Goal: Task Accomplishment & Management: Complete application form

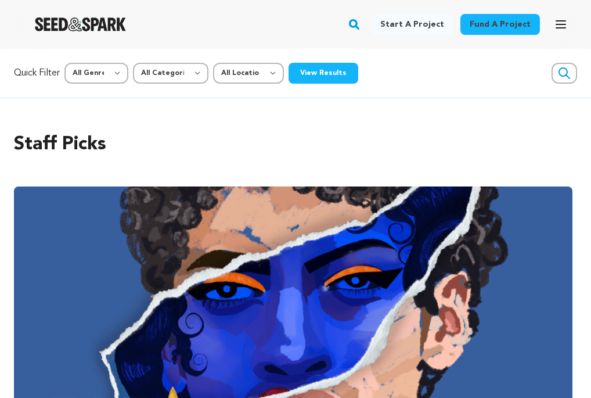
click at [417, 27] on link "Start a project" at bounding box center [412, 24] width 82 height 21
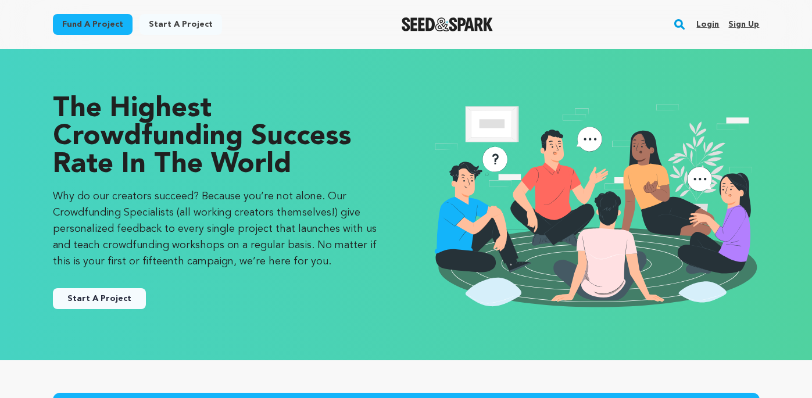
click at [591, 21] on link "Login" at bounding box center [707, 24] width 23 height 19
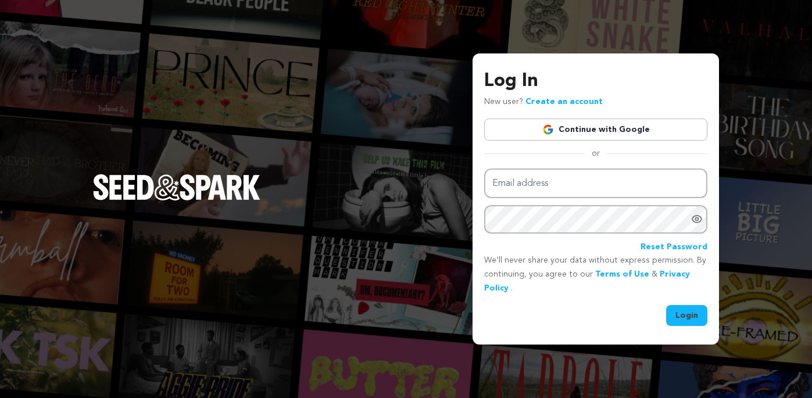
click at [604, 127] on link "Continue with Google" at bounding box center [595, 130] width 223 height 22
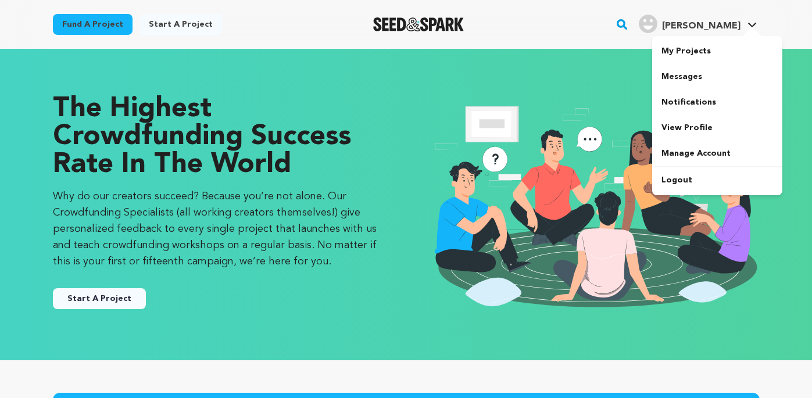
click at [657, 24] on img "Ria P.'s Profile" at bounding box center [647, 24] width 19 height 19
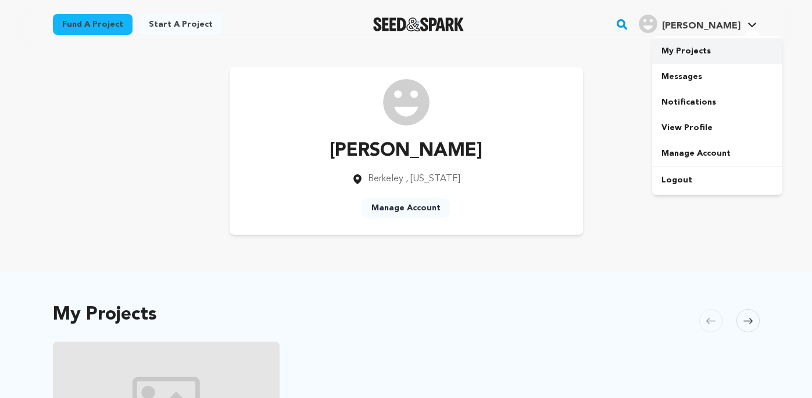
click at [672, 58] on link "My Projects" at bounding box center [717, 51] width 130 height 26
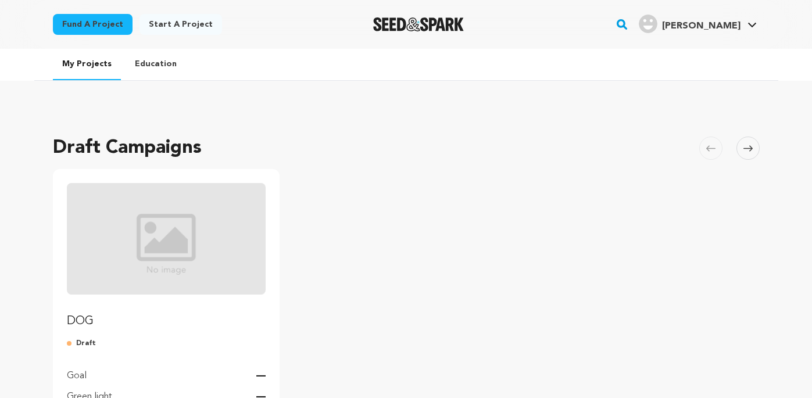
scroll to position [102, 0]
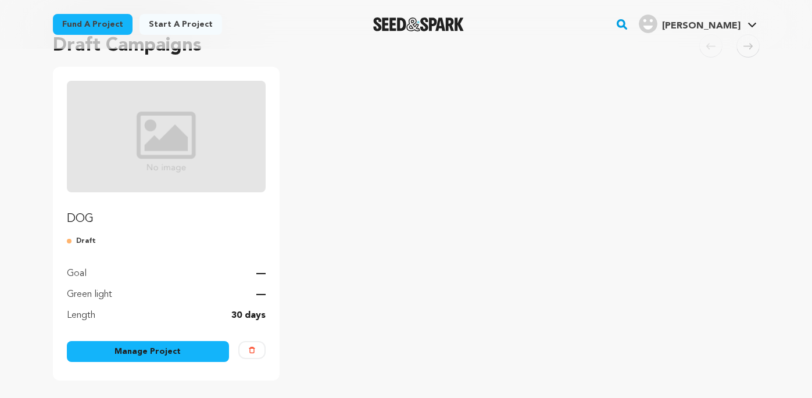
click at [196, 350] on link "Manage Project" at bounding box center [148, 351] width 163 height 21
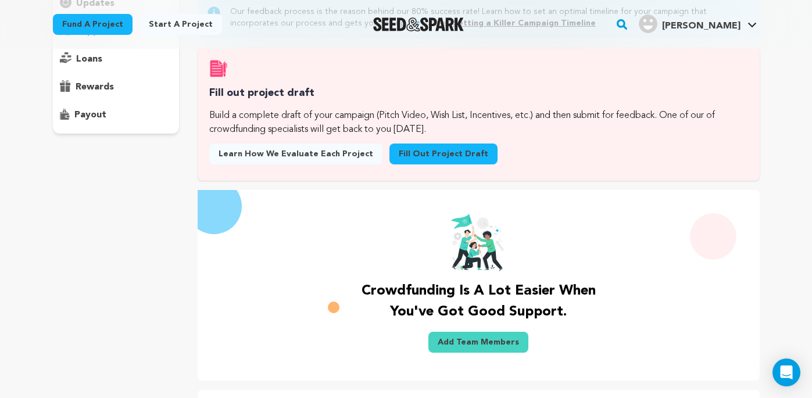
scroll to position [180, 0]
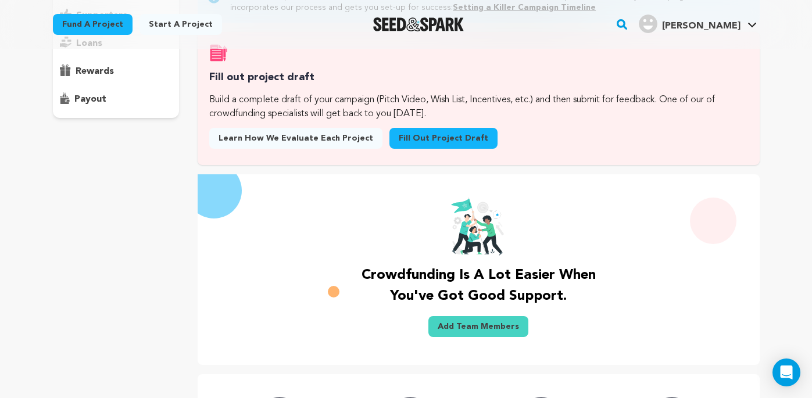
click at [429, 137] on link "Fill out project draft" at bounding box center [443, 138] width 108 height 21
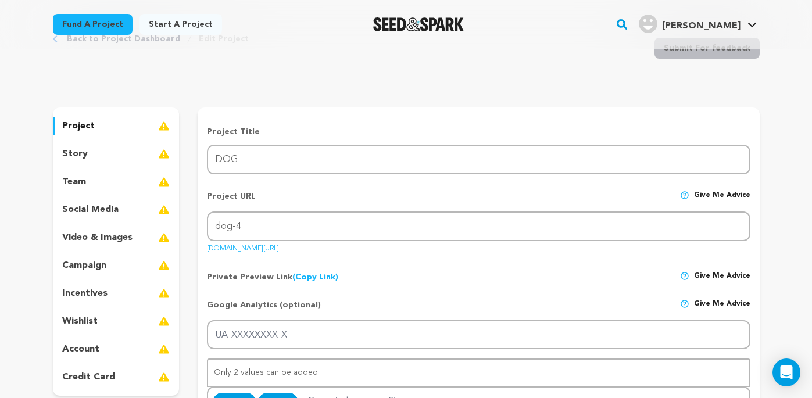
scroll to position [60, 0]
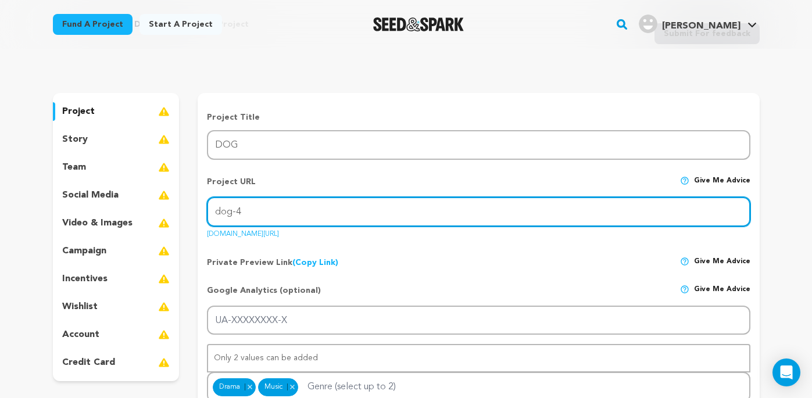
click at [277, 211] on input "dog-4" at bounding box center [478, 212] width 543 height 30
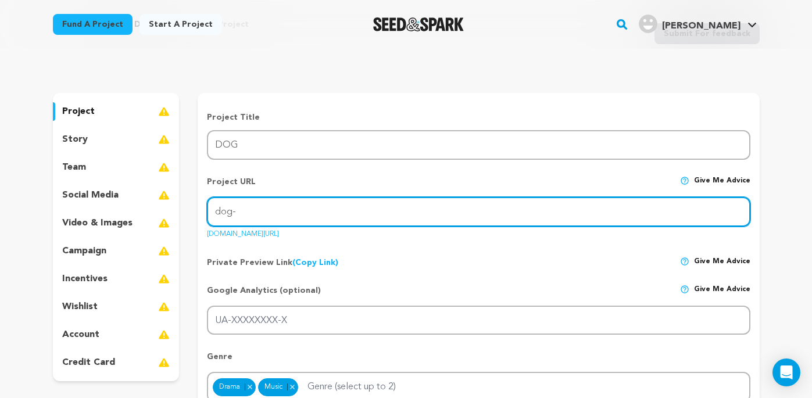
click at [356, 221] on input "dog-" at bounding box center [478, 212] width 543 height 30
click at [297, 221] on input "dog-" at bounding box center [478, 212] width 543 height 30
type input "dog-music-videos"
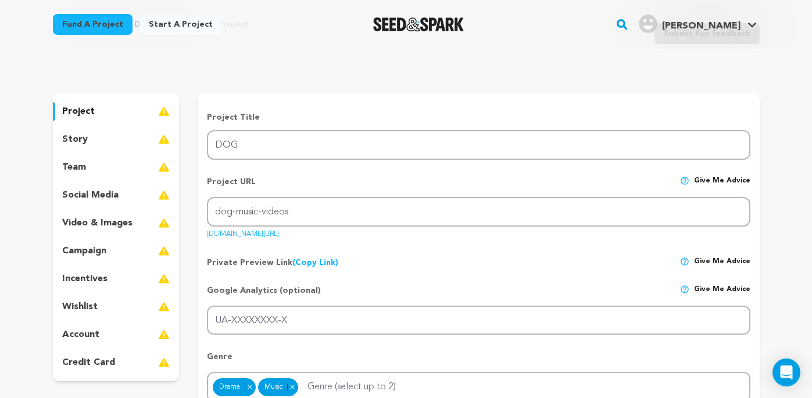
click at [684, 181] on img at bounding box center [684, 180] width 9 height 9
click at [689, 180] on img at bounding box center [684, 180] width 9 height 9
click at [322, 261] on link "(Copy Link) Copy private preview link" at bounding box center [315, 263] width 46 height 8
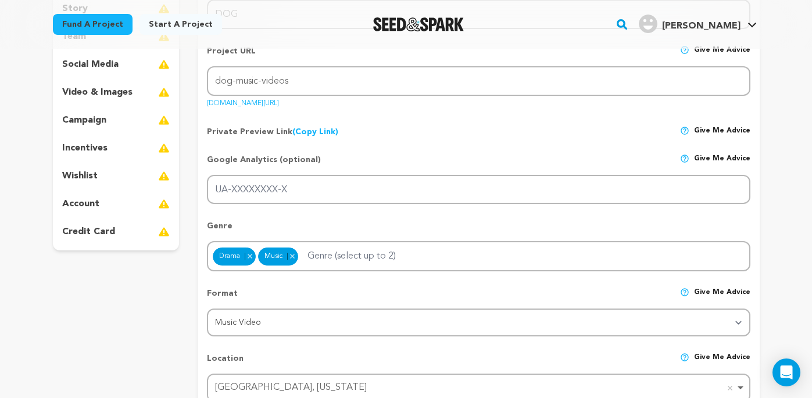
scroll to position [285, 0]
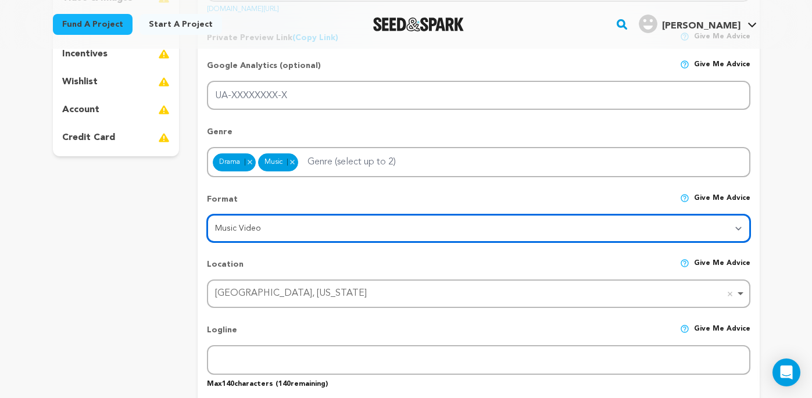
click at [289, 221] on select "Category Film Feature Film Short Series VR Experience Film Festival Company Mus…" at bounding box center [478, 228] width 543 height 28
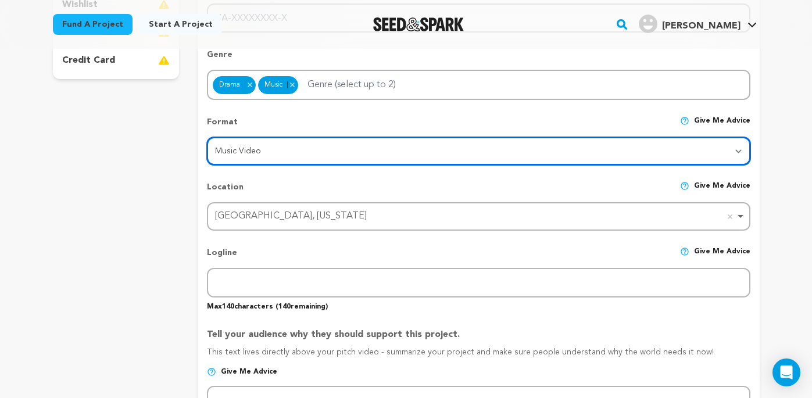
scroll to position [536, 0]
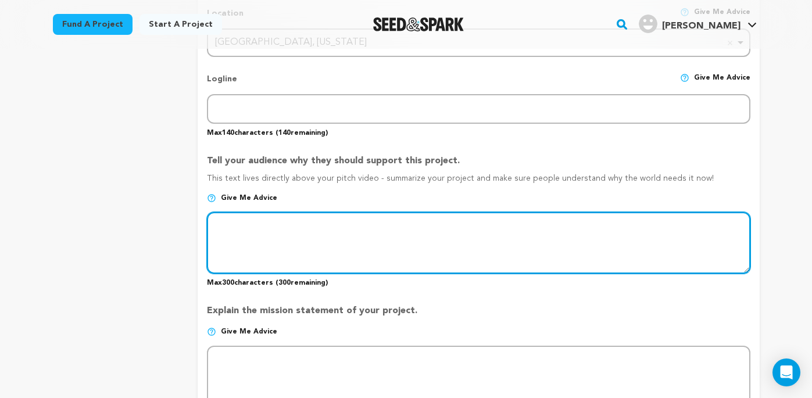
click at [243, 222] on textarea at bounding box center [478, 243] width 543 height 62
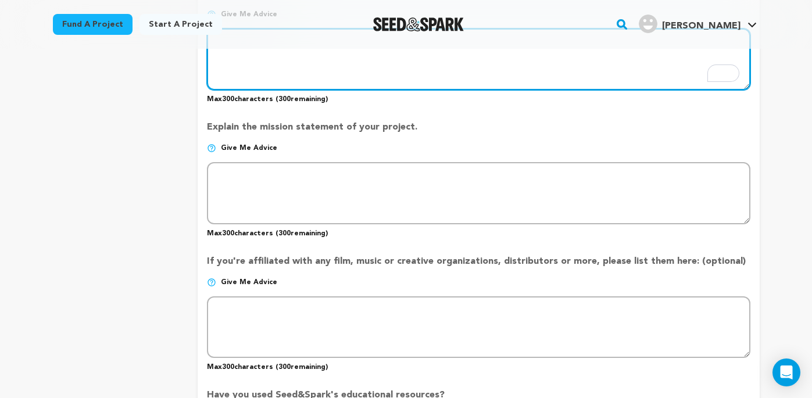
scroll to position [882, 0]
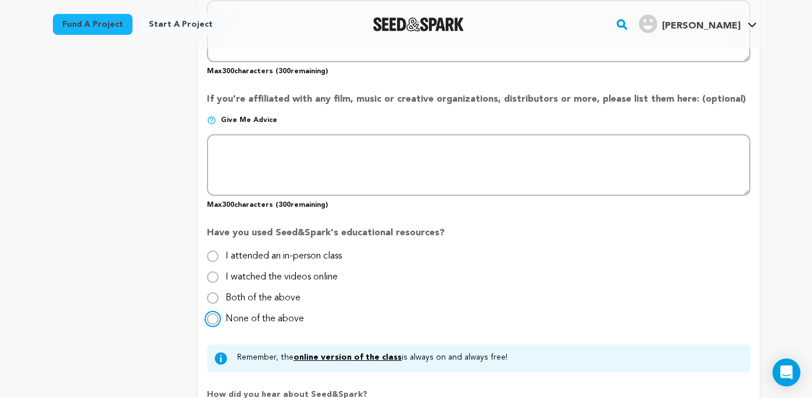
click at [213, 315] on input "None of the above" at bounding box center [213, 319] width 12 height 12
radio input "true"
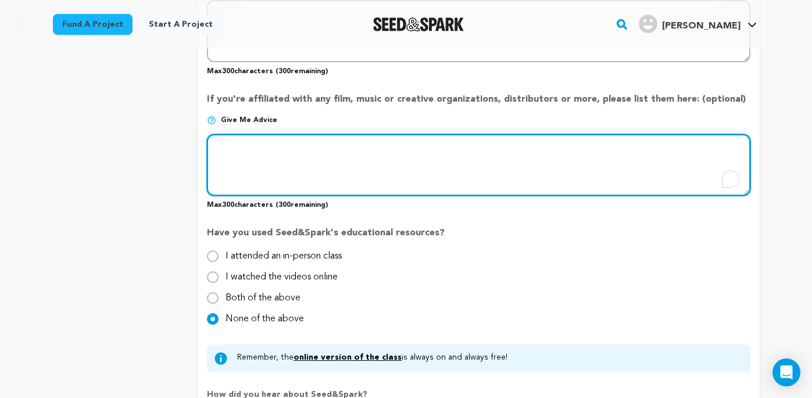
click at [329, 148] on textarea "To enrich screen reader interactions, please activate Accessibility in Grammarl…" at bounding box center [478, 165] width 543 height 62
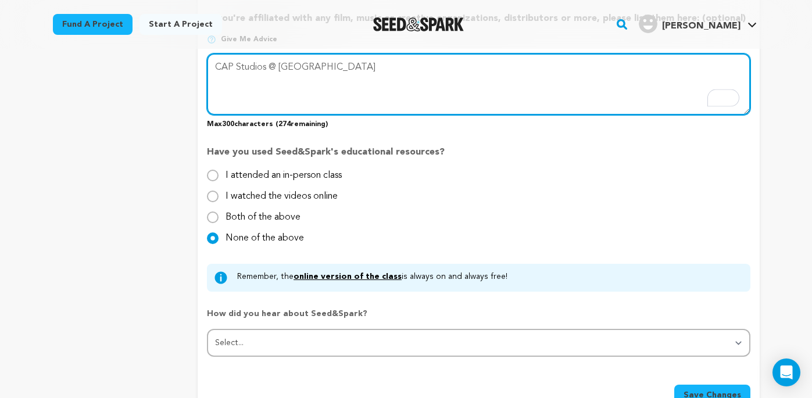
scroll to position [1072, 0]
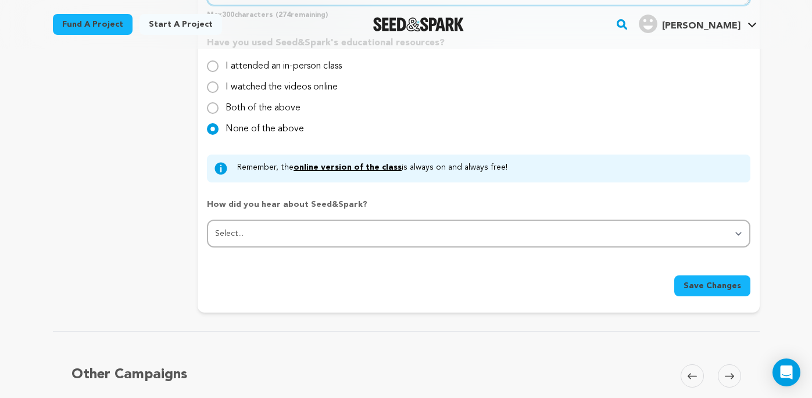
type textarea "CAP Studios @ [GEOGRAPHIC_DATA]"
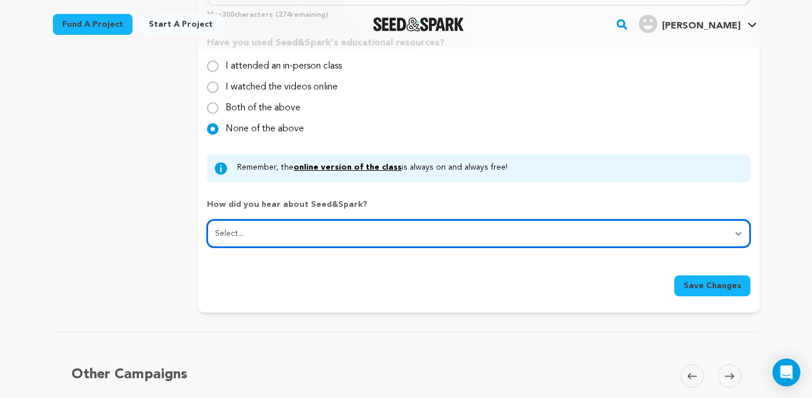
click at [305, 241] on select "Select... From a friend Social media Film festival or film organization Took an…" at bounding box center [478, 234] width 543 height 28
click at [207, 220] on select "Select... From a friend Social media Film festival or film organization Took an…" at bounding box center [478, 234] width 543 height 28
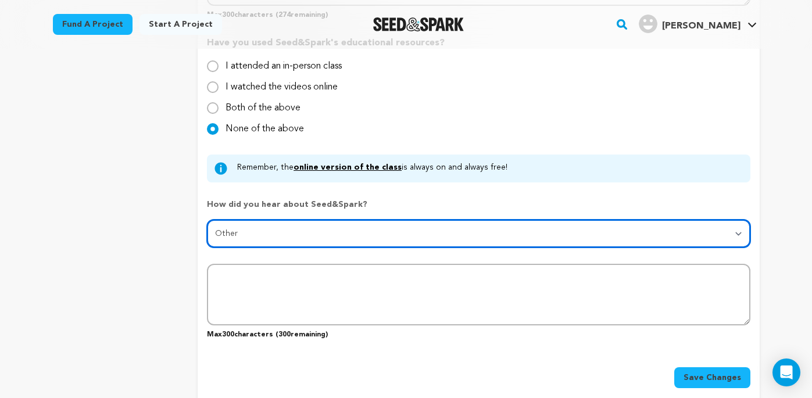
click at [312, 221] on select "Select... From a friend Social media Film festival or film organization Took an…" at bounding box center [478, 234] width 543 height 28
select select "1"
click at [207, 220] on select "Select... From a friend Social media Film festival or film organization Took an…" at bounding box center [478, 234] width 543 height 28
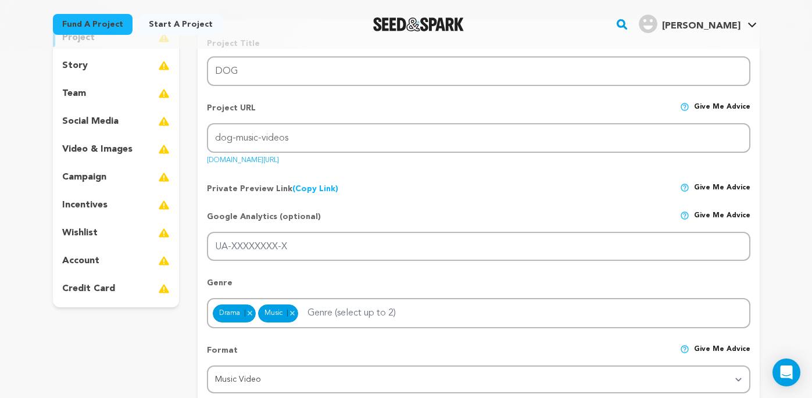
scroll to position [113, 0]
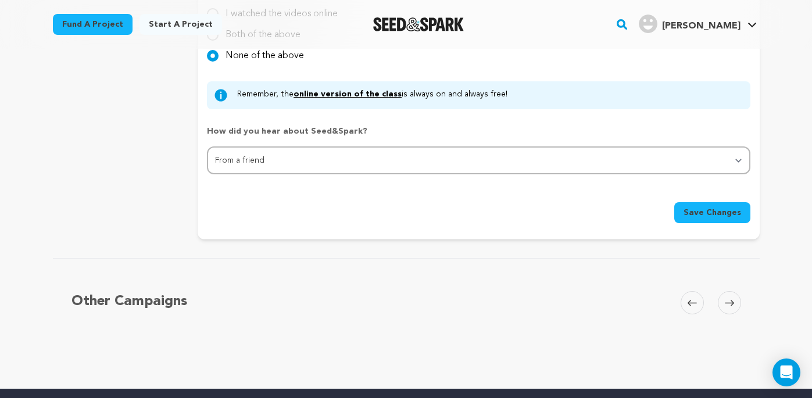
click at [702, 211] on span "Save Changes" at bounding box center [712, 213] width 58 height 12
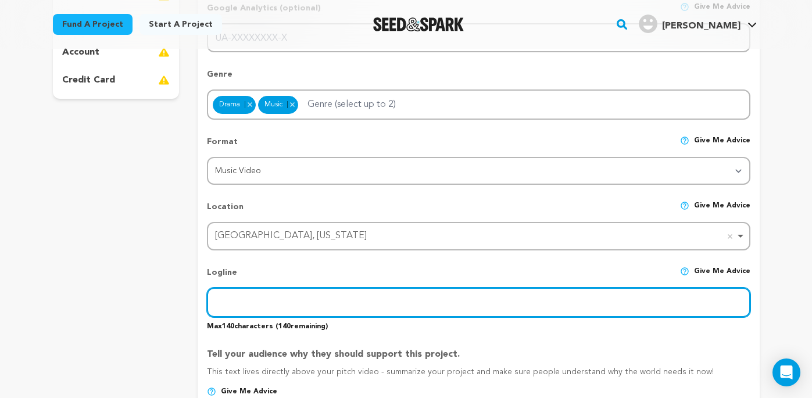
scroll to position [303, 0]
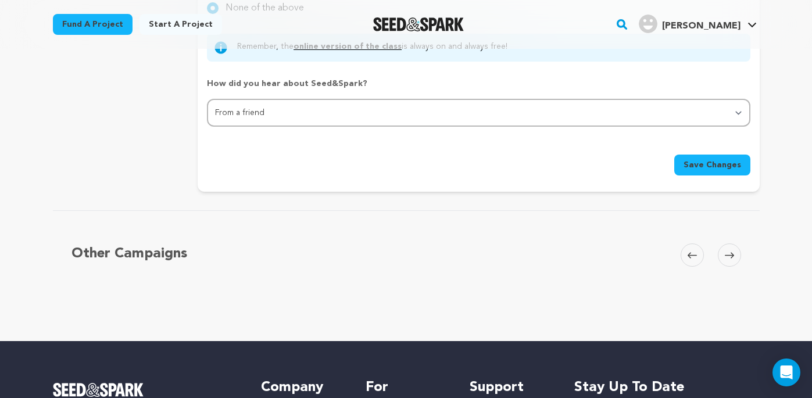
type input "Music video anthology exploring themes of independence, heartbreak, self-discov…"
click at [741, 166] on button "Save Changes" at bounding box center [712, 165] width 76 height 21
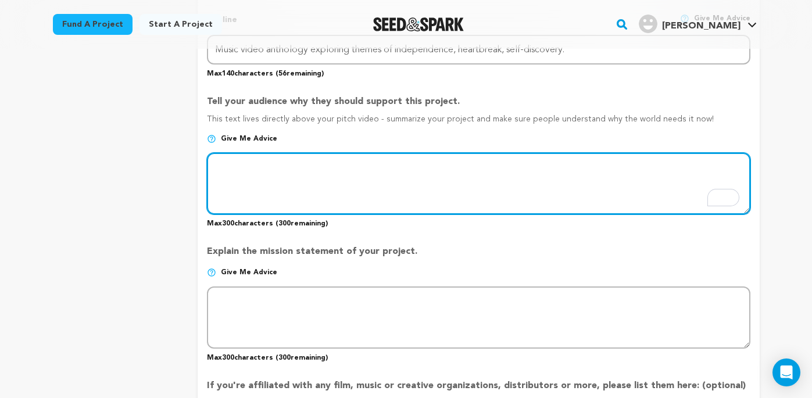
scroll to position [516, 0]
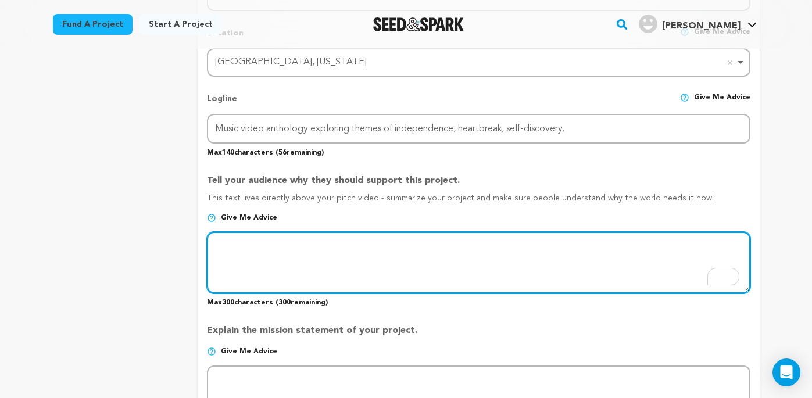
click at [487, 247] on textarea "To enrich screen reader interactions, please activate Accessibility in Grammarl…" at bounding box center [478, 263] width 543 height 62
type textarea "l"
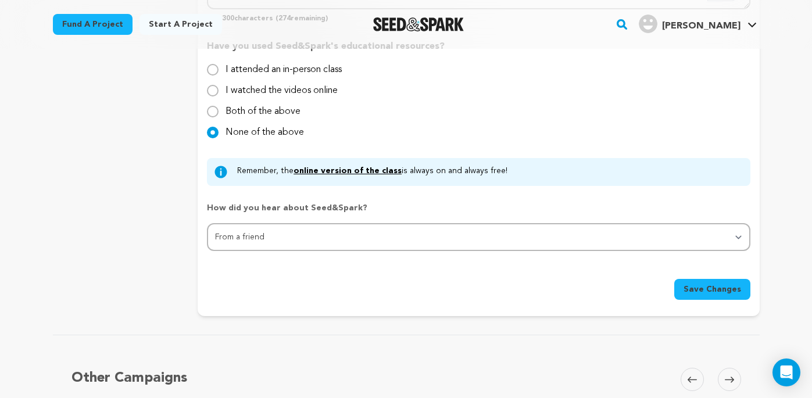
type textarea "add later"
click at [708, 287] on span "Save Changes" at bounding box center [712, 289] width 58 height 12
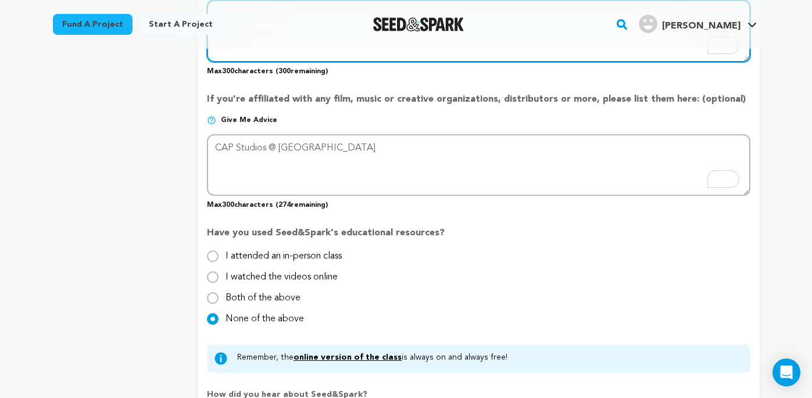
scroll to position [764, 0]
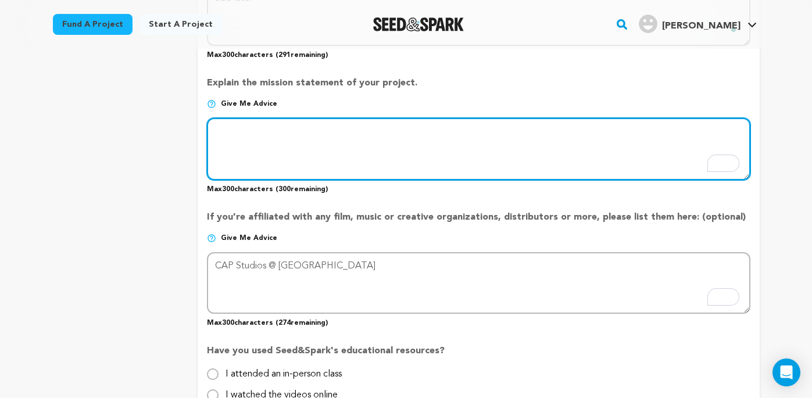
click at [401, 153] on textarea "To enrich screen reader interactions, please activate Accessibility in Grammarl…" at bounding box center [478, 149] width 543 height 62
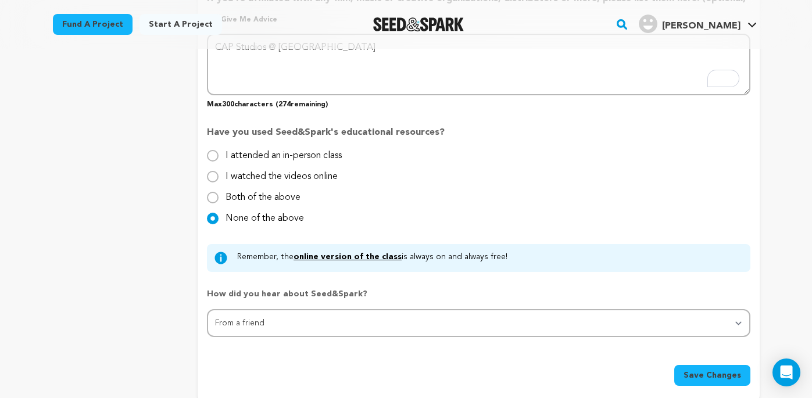
scroll to position [1108, 0]
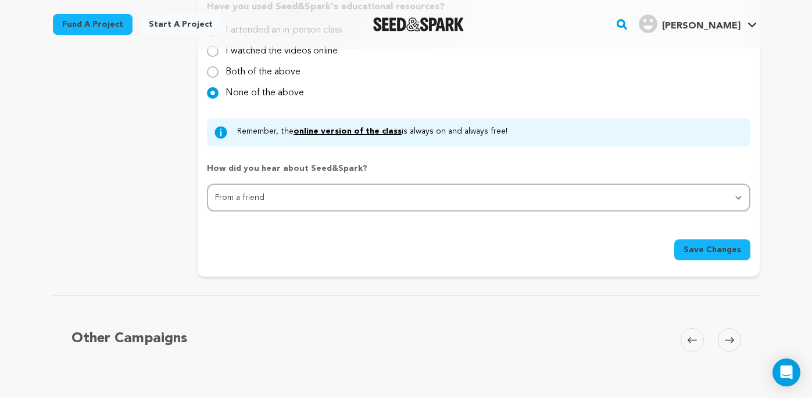
type textarea "add later"
click at [735, 252] on span "Save Changes" at bounding box center [712, 250] width 58 height 12
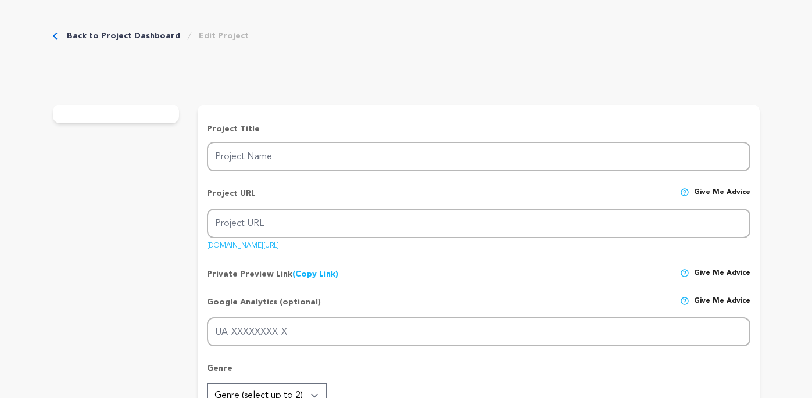
type input "DOG"
type input "dog-music-videos"
type input "Music video anthology exploring themes of independence, heartbreak, self-discov…"
type textarea "add later"
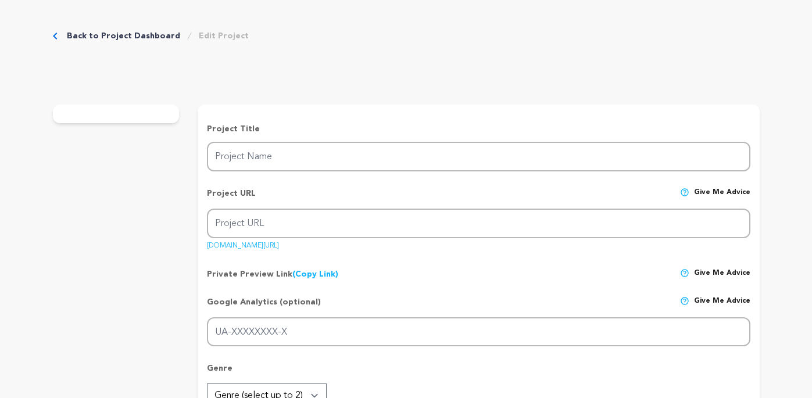
type textarea "CAP Studios @ [GEOGRAPHIC_DATA]"
radio input "true"
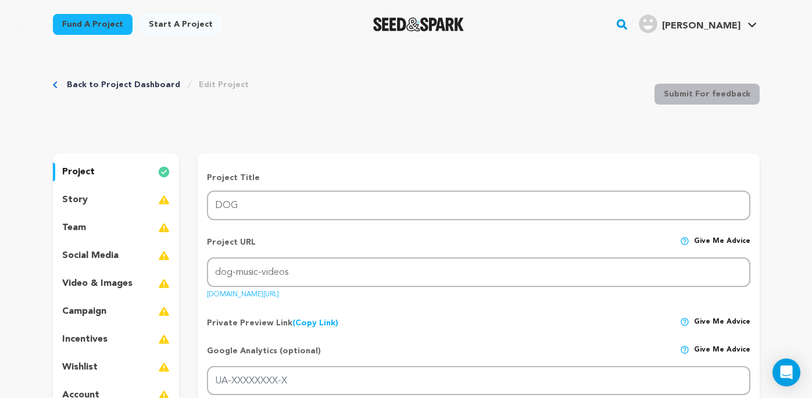
click at [118, 200] on div "story" at bounding box center [116, 200] width 127 height 19
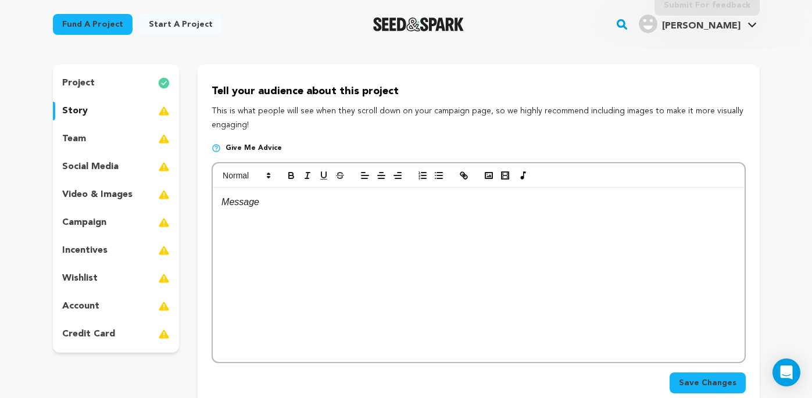
scroll to position [91, 0]
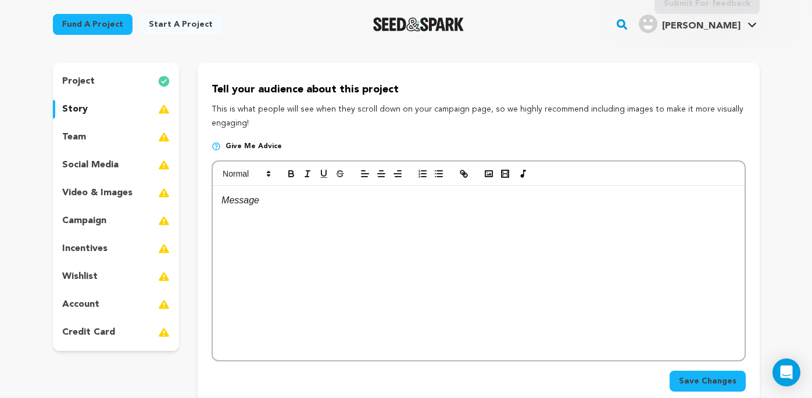
click at [100, 142] on div "team" at bounding box center [116, 137] width 127 height 19
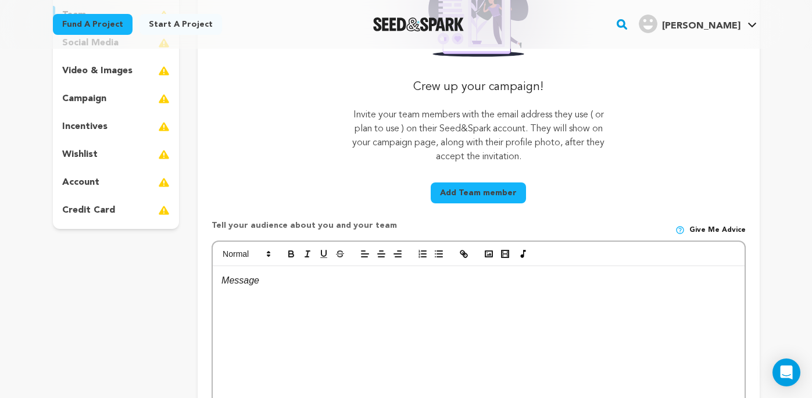
scroll to position [189, 0]
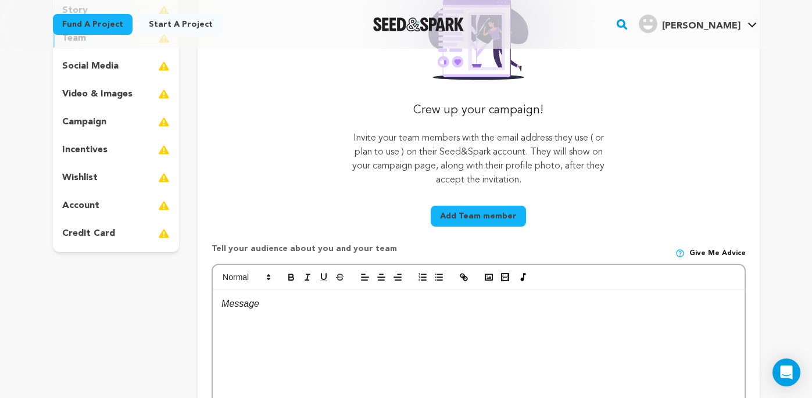
click at [91, 92] on p "video & images" at bounding box center [97, 94] width 70 height 14
